Goal: Task Accomplishment & Management: Manage account settings

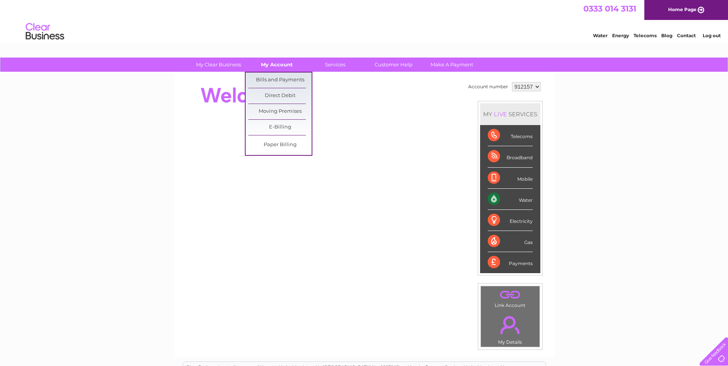
click at [276, 66] on link "My Account" at bounding box center [276, 65] width 63 height 14
click at [276, 78] on link "Bills and Payments" at bounding box center [279, 80] width 63 height 15
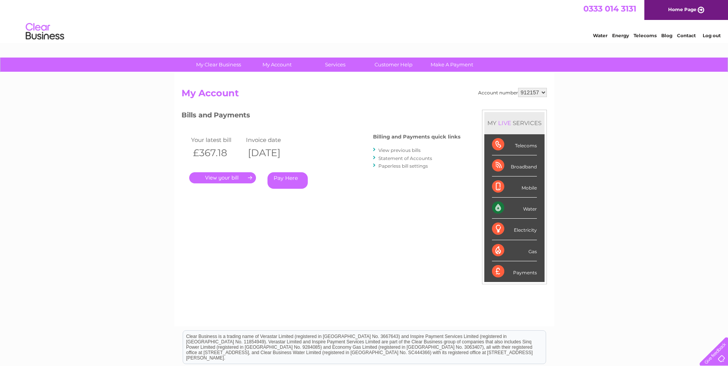
click at [393, 151] on link "View previous bills" at bounding box center [399, 150] width 42 height 6
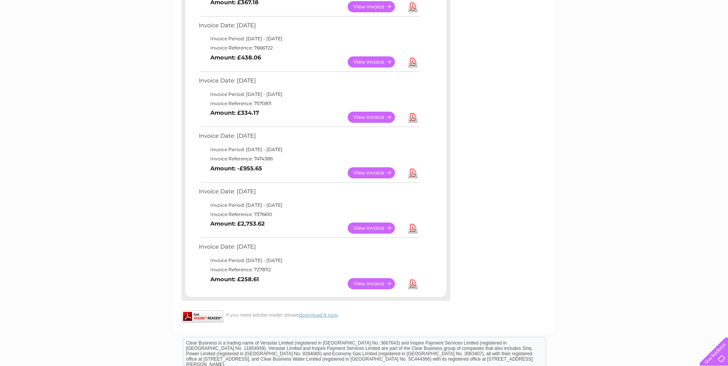
scroll to position [307, 0]
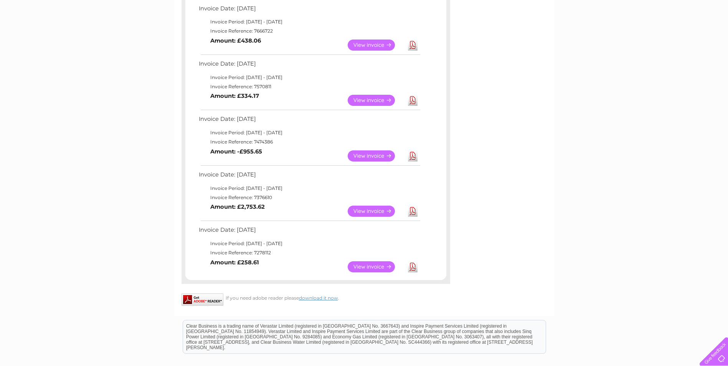
click link "View"
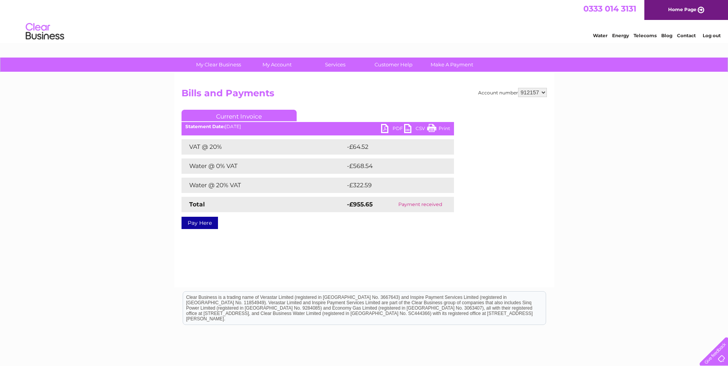
click at [393, 129] on link "PDF" at bounding box center [392, 129] width 23 height 11
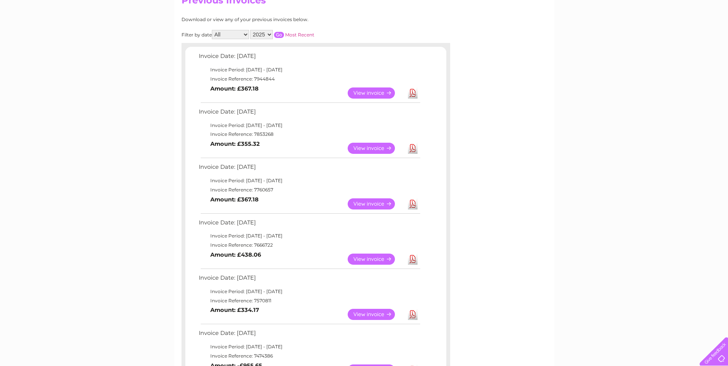
scroll to position [87, 0]
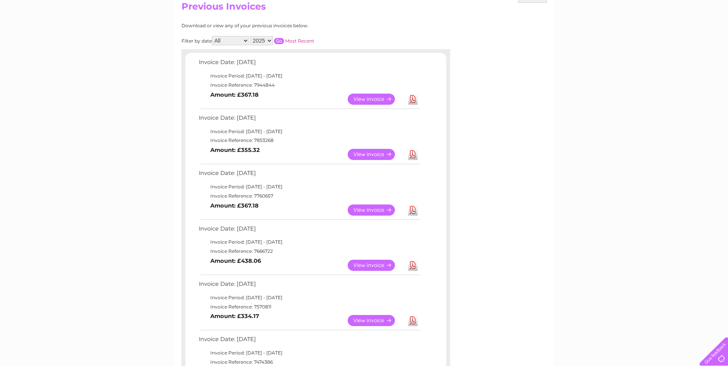
click at [270, 40] on select "2025 2024 2023 2022" at bounding box center [261, 40] width 23 height 9
select select "2024"
click at [251, 36] on select "2025 2024 2023 2022" at bounding box center [261, 40] width 23 height 9
click at [279, 40] on input "button" at bounding box center [279, 41] width 10 height 6
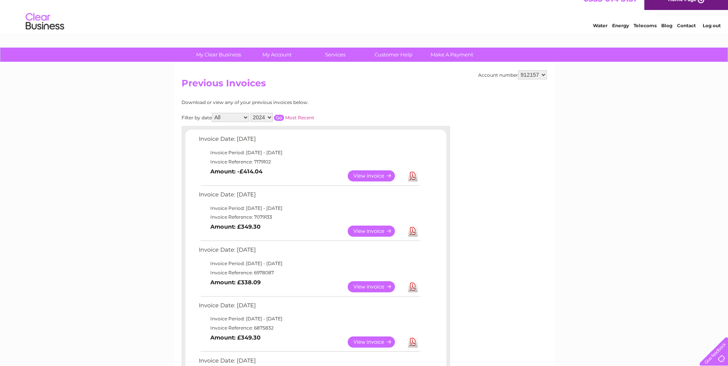
scroll to position [0, 0]
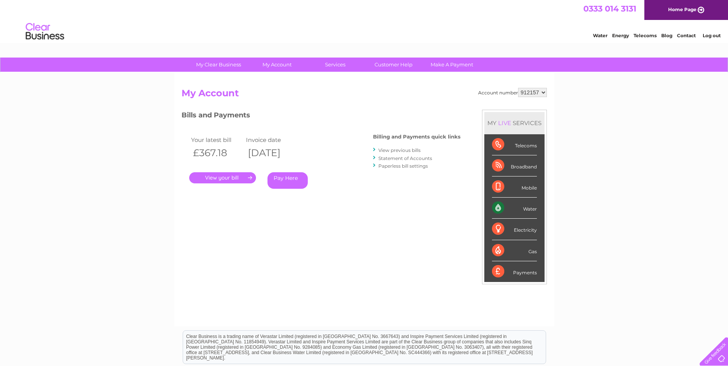
click at [710, 36] on link "Log out" at bounding box center [712, 36] width 18 height 6
